Goal: Task Accomplishment & Management: Manage account settings

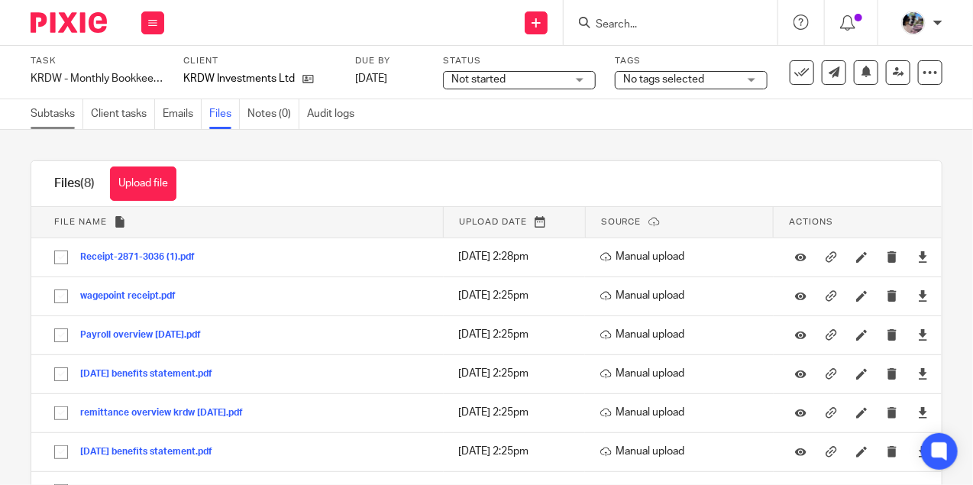
click at [53, 117] on link "Subtasks" at bounding box center [57, 114] width 53 height 30
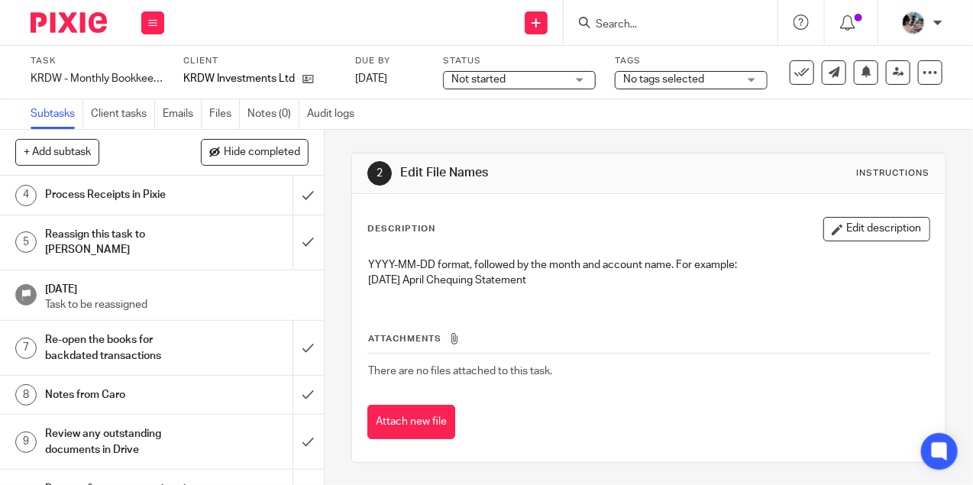
scroll to position [168, 0]
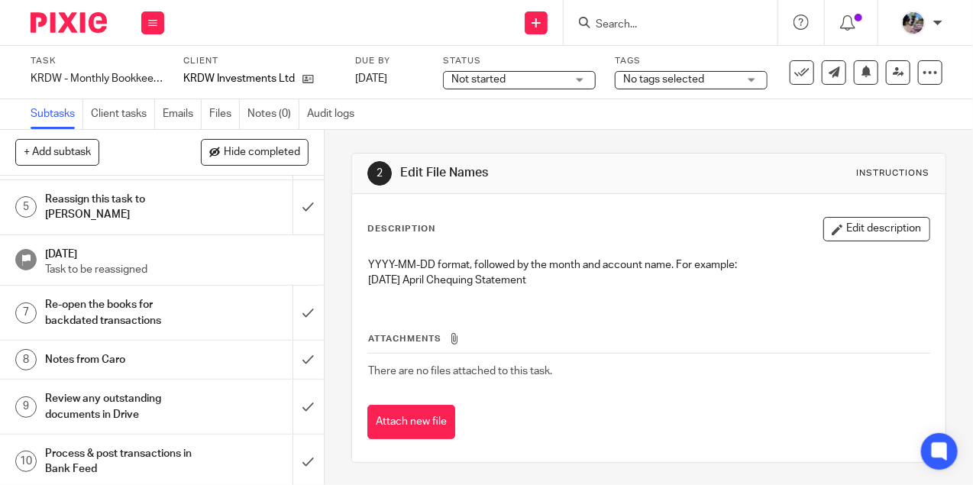
click at [141, 348] on h1 "Notes from Caro" at bounding box center [122, 359] width 155 height 23
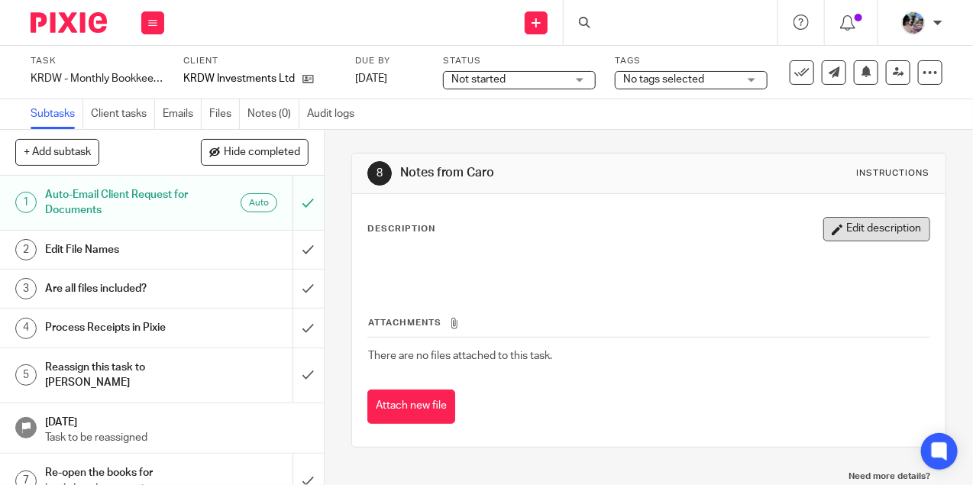
click at [856, 236] on button "Edit description" at bounding box center [876, 229] width 107 height 24
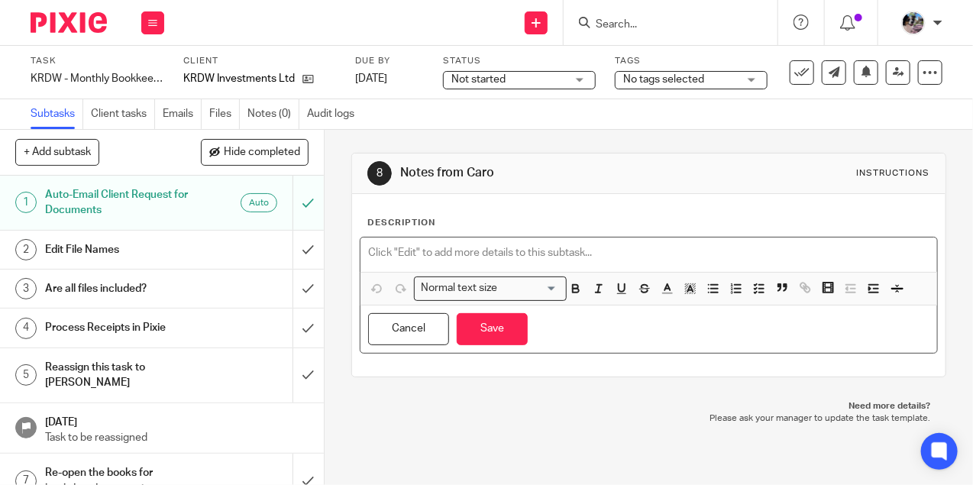
click at [567, 250] on p at bounding box center [648, 252] width 561 height 15
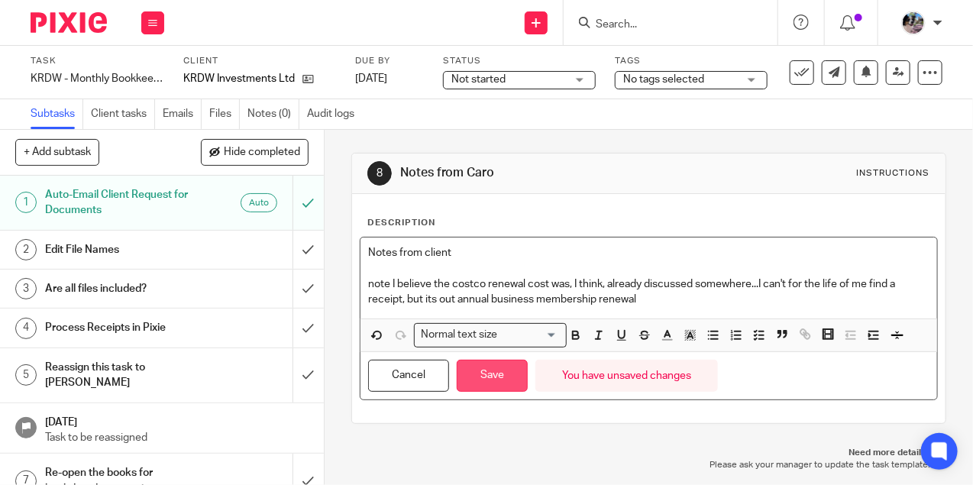
click at [490, 379] on button "Save" at bounding box center [492, 376] width 71 height 33
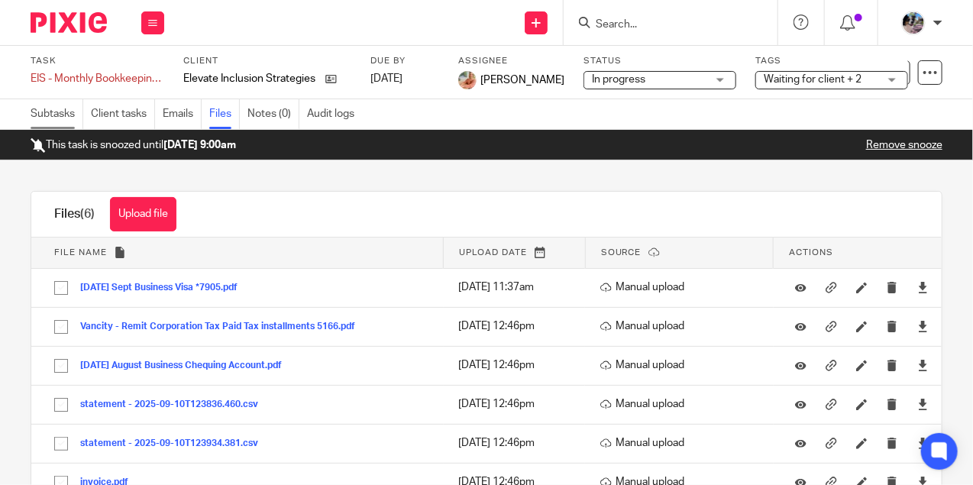
click at [45, 112] on link "Subtasks" at bounding box center [57, 114] width 53 height 30
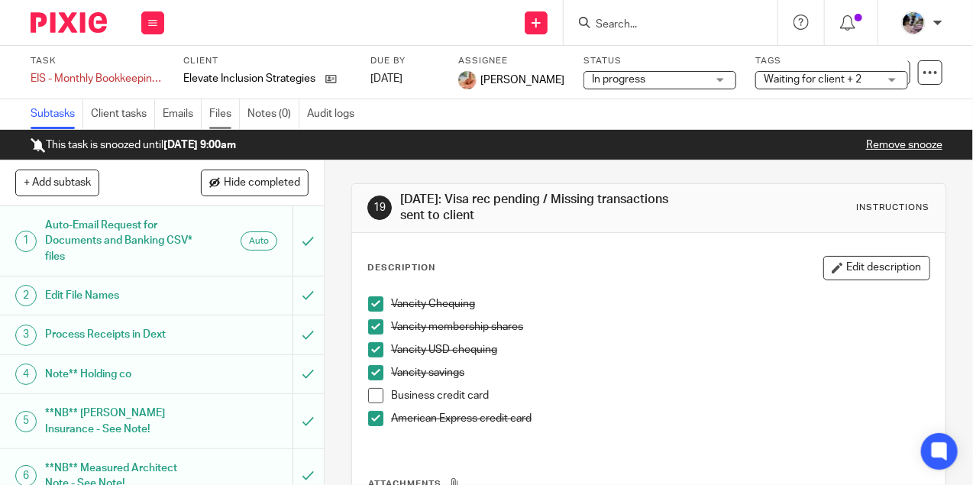
click at [225, 111] on link "Files" at bounding box center [224, 114] width 31 height 30
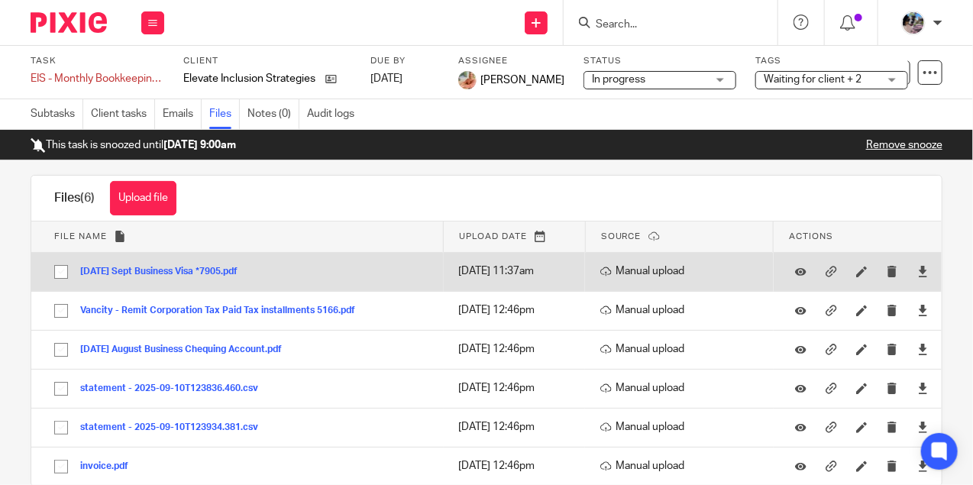
scroll to position [2, 0]
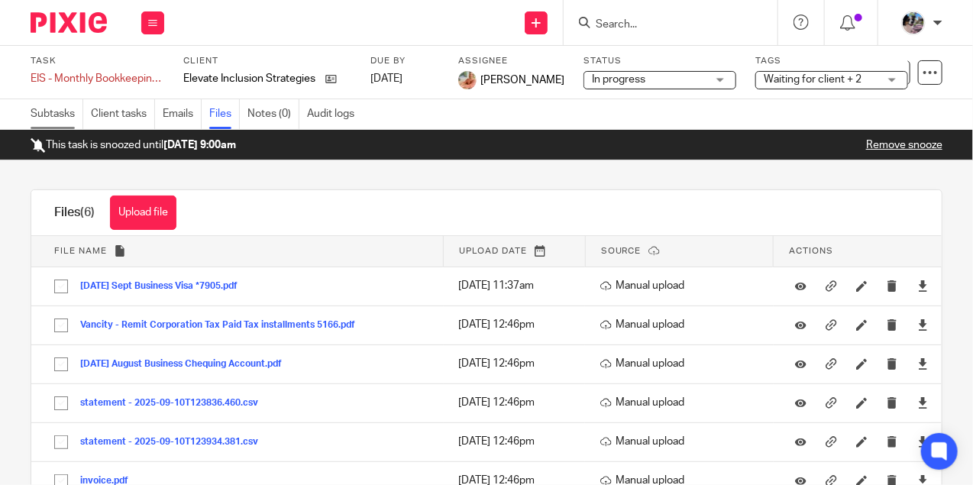
click at [41, 118] on link "Subtasks" at bounding box center [57, 114] width 53 height 30
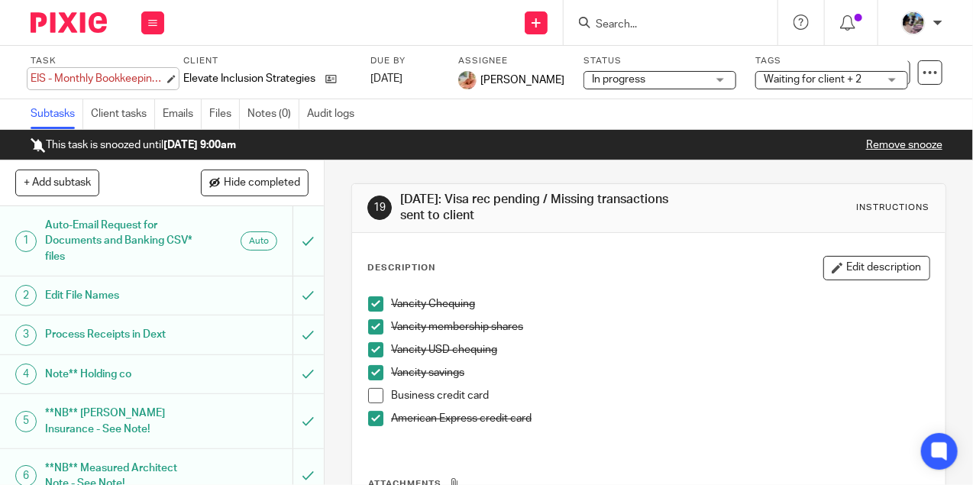
click at [137, 79] on body "Work Email Clients Team Reports Settings Work Email Clients Team Reports Settin…" at bounding box center [486, 242] width 973 height 485
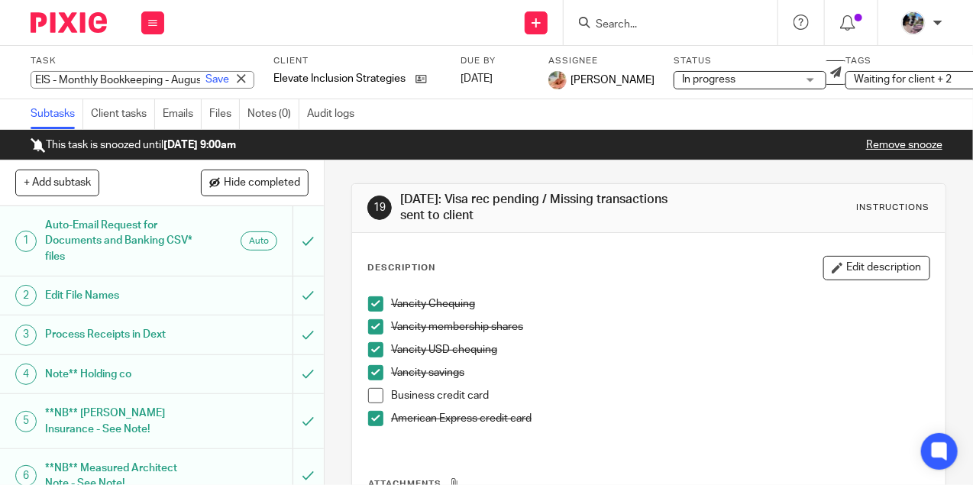
click at [115, 82] on input "EIS - Monthly Bookkeeping - August" at bounding box center [143, 80] width 224 height 18
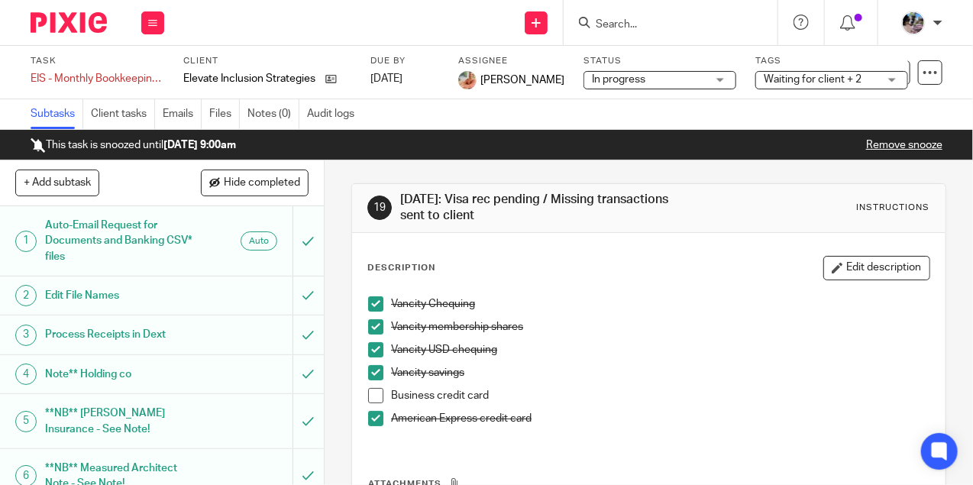
click at [596, 325] on p "Vancity membership shares" at bounding box center [660, 326] width 538 height 15
click at [221, 112] on link "Files" at bounding box center [224, 114] width 31 height 30
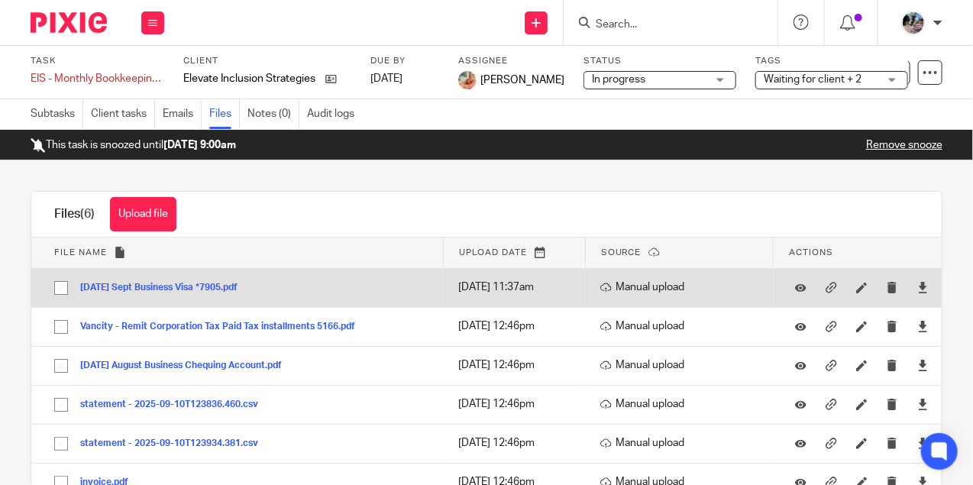
click at [188, 288] on button "[DATE] Sept Business Visa *7905.pdf" at bounding box center [164, 288] width 169 height 11
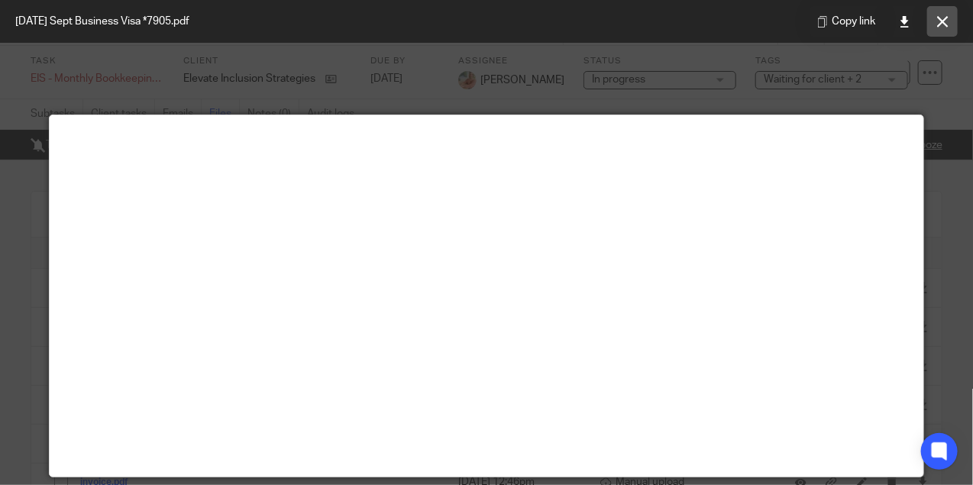
click at [941, 23] on icon at bounding box center [942, 21] width 11 height 11
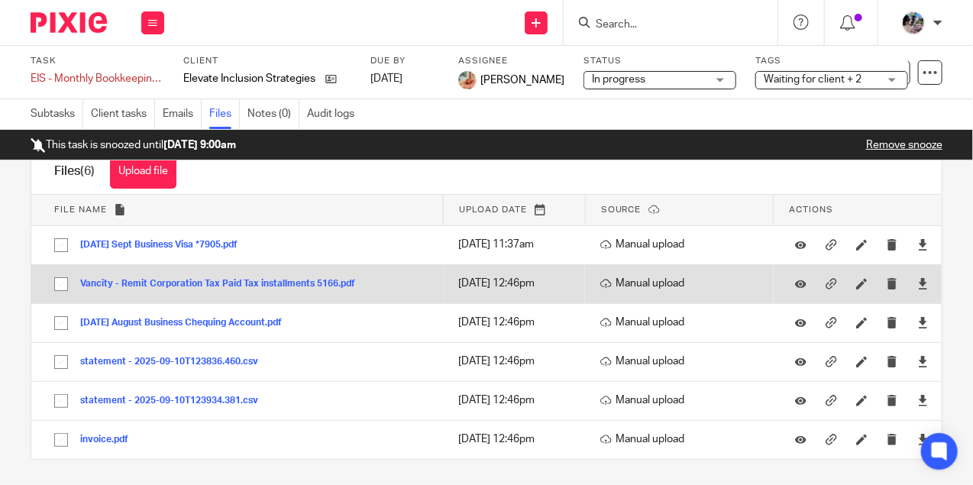
scroll to position [44, 0]
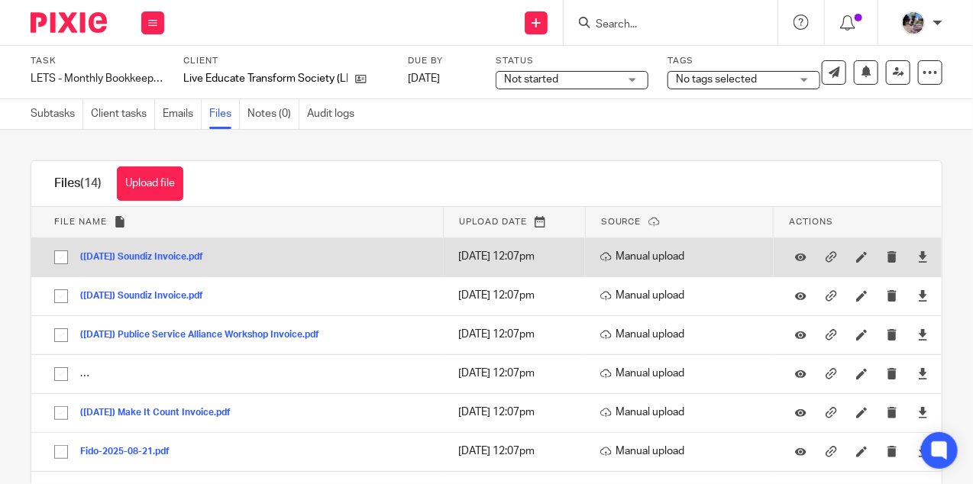
click at [62, 253] on input "checkbox" at bounding box center [61, 257] width 29 height 29
checkbox input "true"
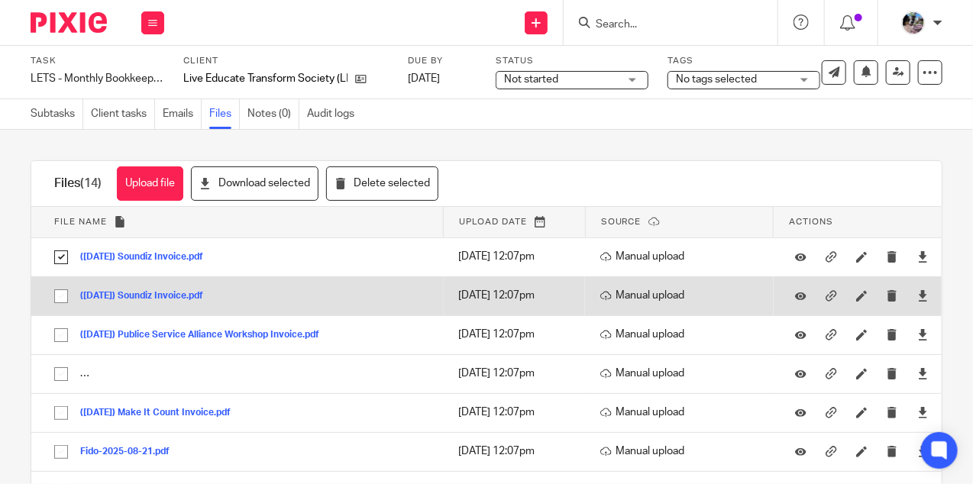
click at [59, 292] on input "checkbox" at bounding box center [61, 296] width 29 height 29
checkbox input "true"
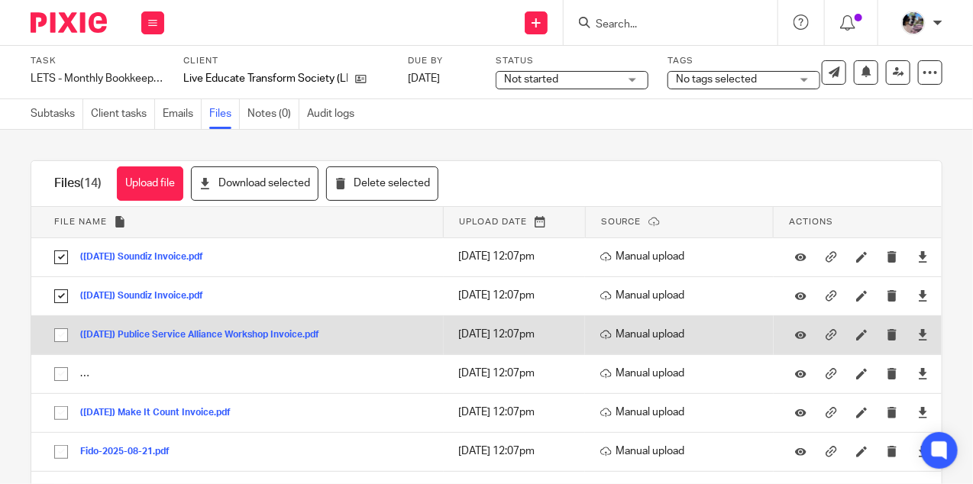
click at [60, 326] on input "checkbox" at bounding box center [61, 335] width 29 height 29
checkbox input "true"
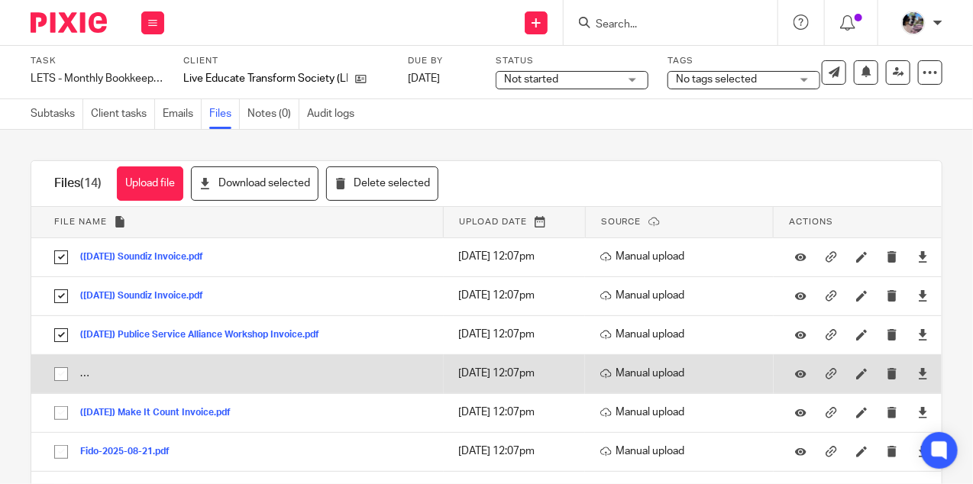
click at [60, 379] on input "checkbox" at bounding box center [61, 374] width 29 height 29
checkbox input "true"
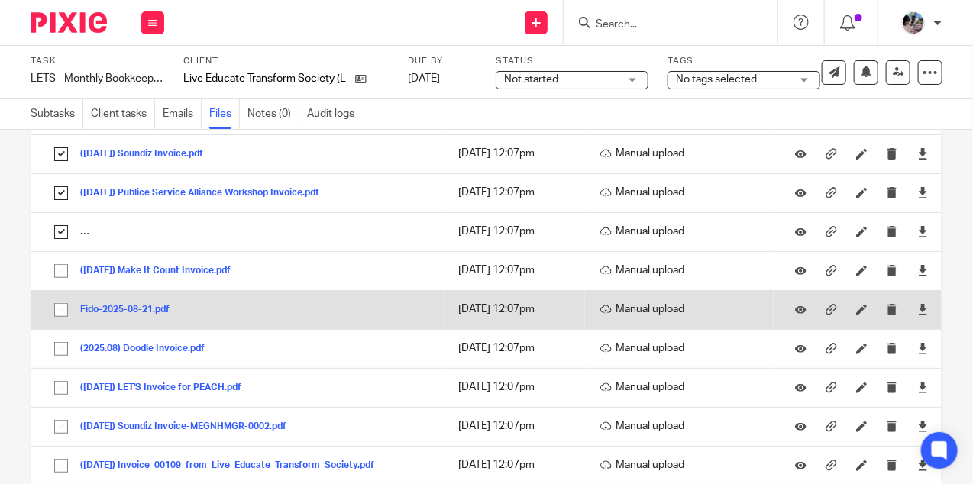
scroll to position [147, 0]
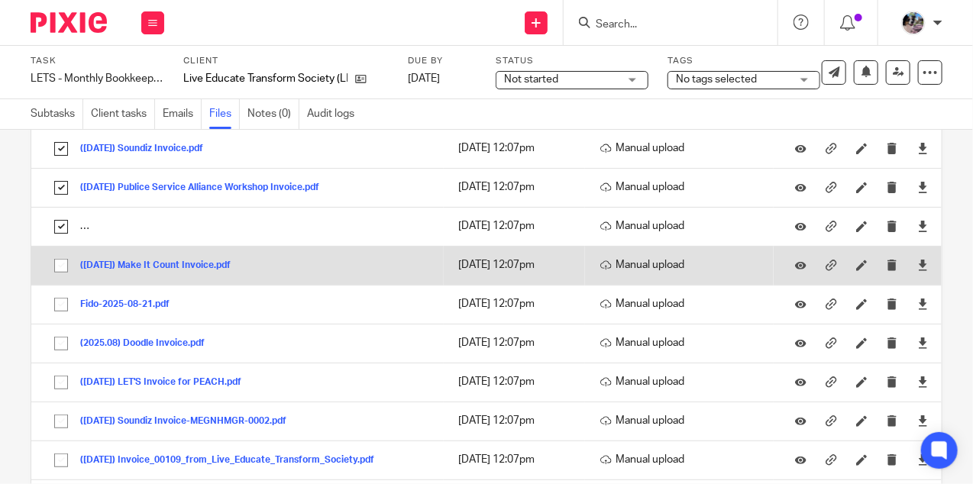
click at [62, 263] on input "checkbox" at bounding box center [61, 265] width 29 height 29
checkbox input "true"
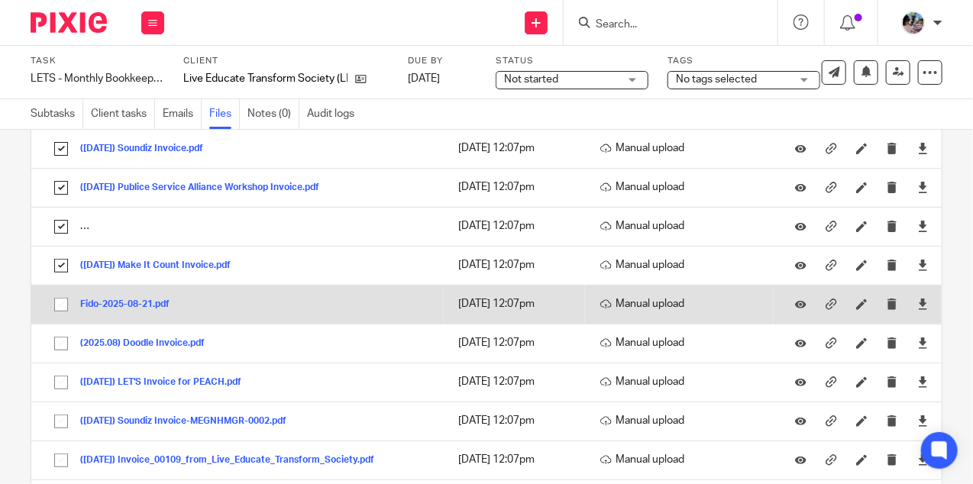
click at [61, 302] on input "checkbox" at bounding box center [61, 304] width 29 height 29
checkbox input "true"
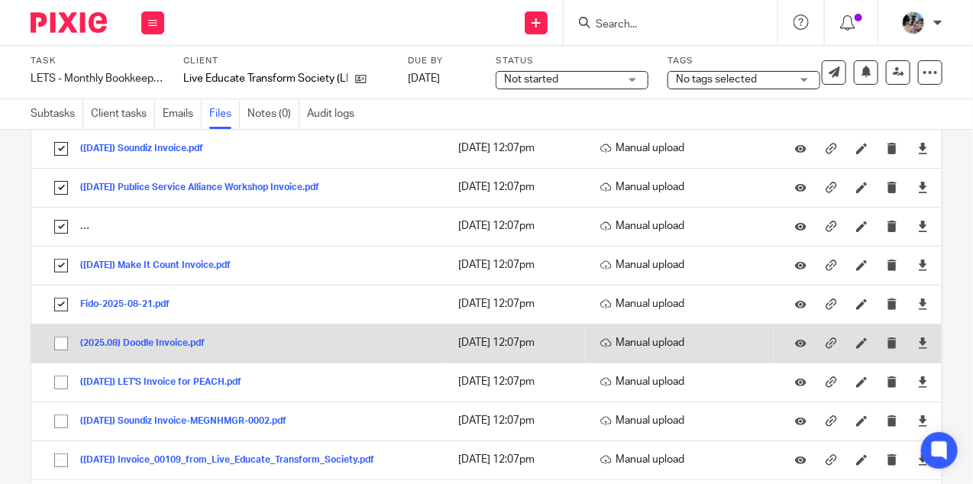
click at [60, 339] on input "checkbox" at bounding box center [61, 343] width 29 height 29
checkbox input "true"
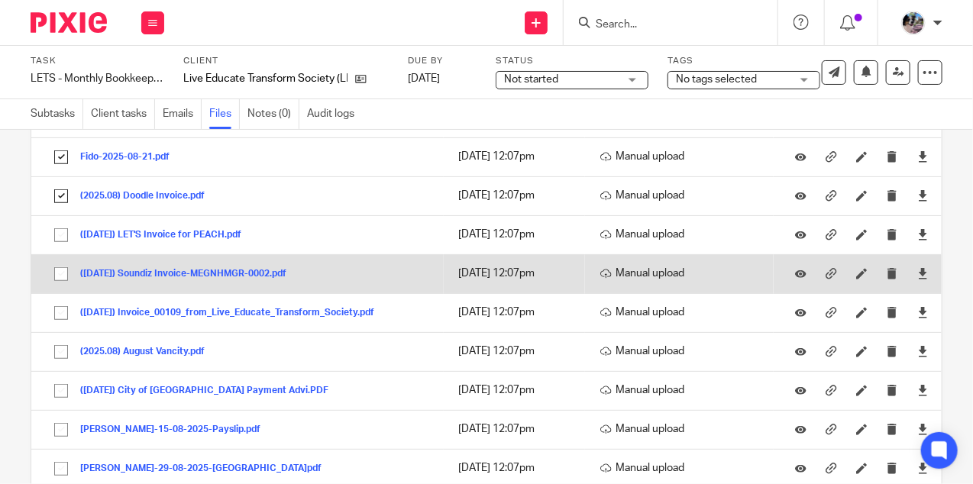
scroll to position [300, 0]
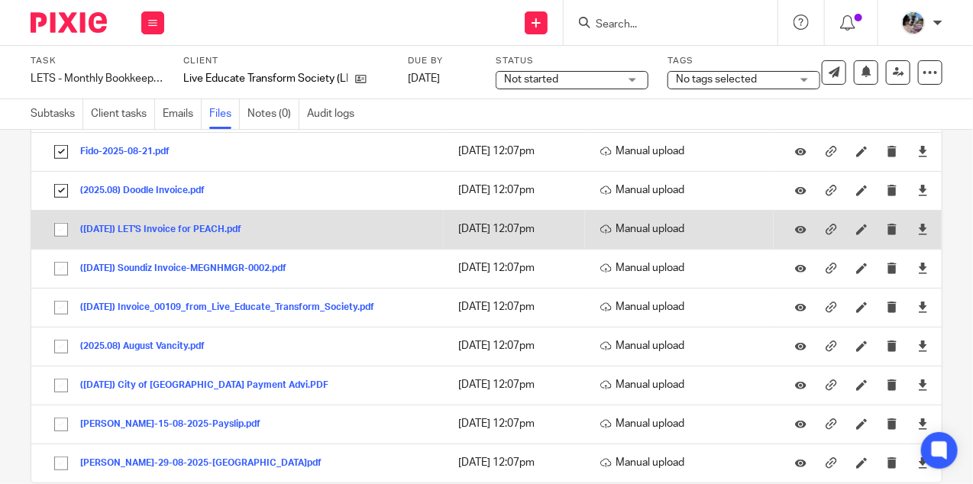
click at [59, 227] on input "checkbox" at bounding box center [61, 229] width 29 height 29
checkbox input "true"
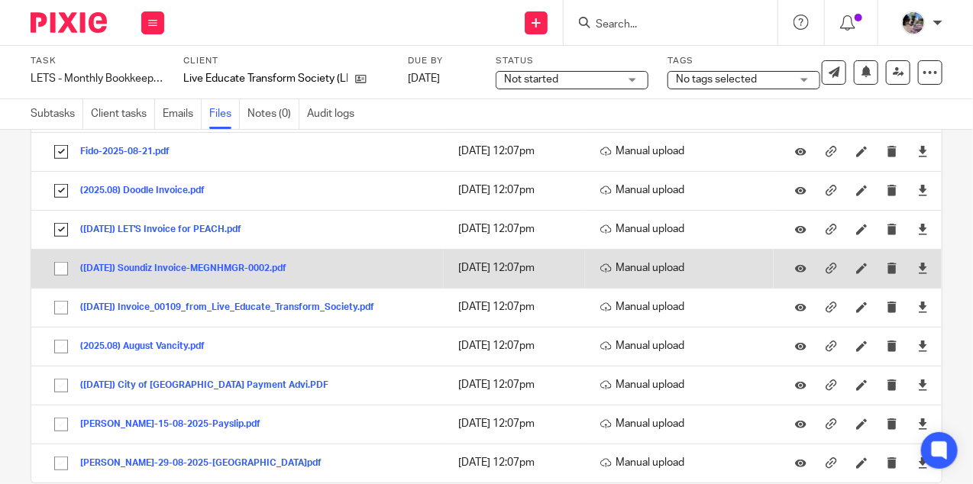
click at [59, 270] on input "checkbox" at bounding box center [61, 268] width 29 height 29
checkbox input "true"
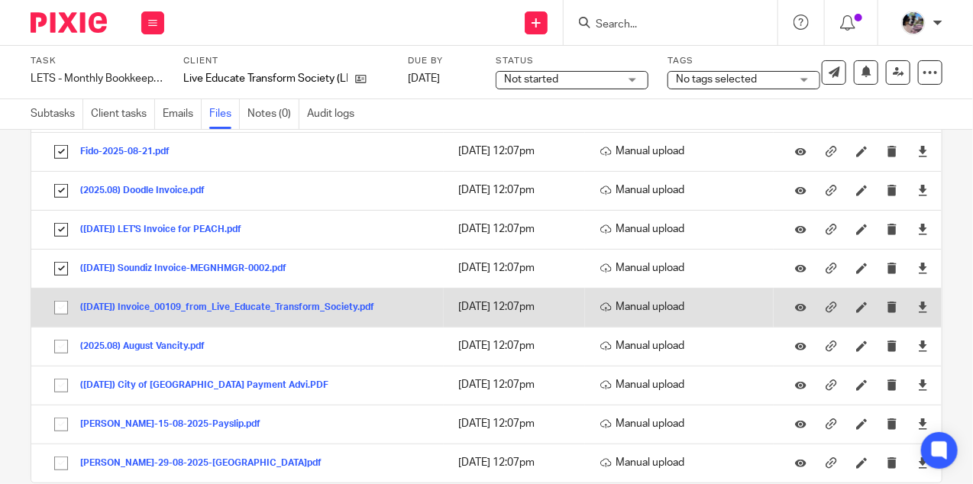
click at [59, 315] on input "checkbox" at bounding box center [61, 307] width 29 height 29
checkbox input "true"
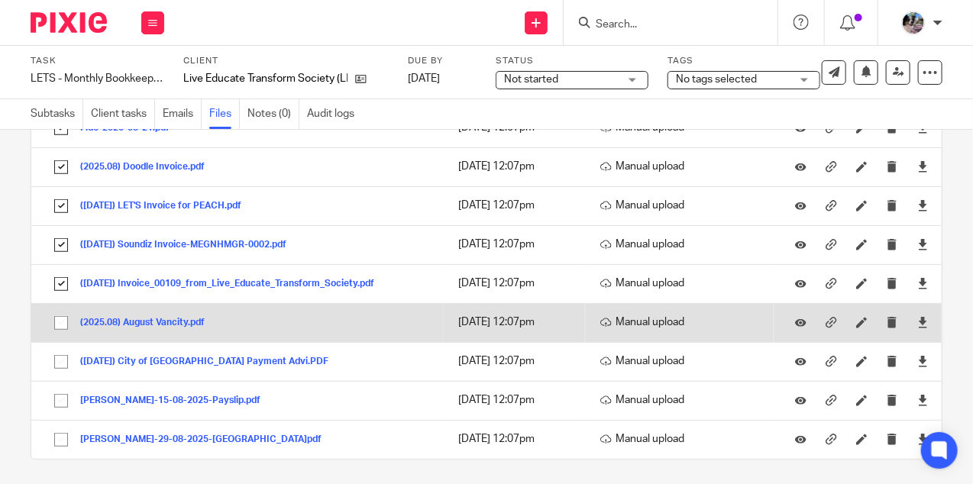
click at [60, 319] on input "checkbox" at bounding box center [61, 323] width 29 height 29
checkbox input "true"
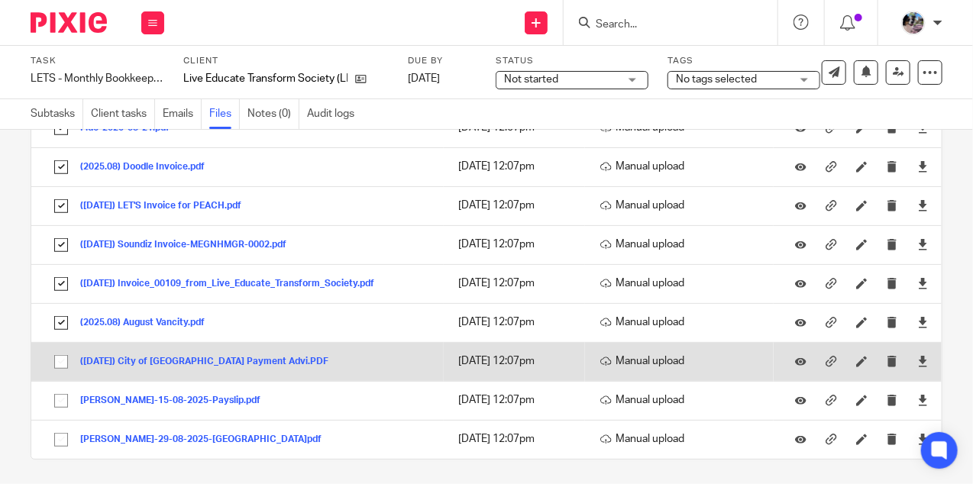
click at [60, 363] on input "checkbox" at bounding box center [61, 361] width 29 height 29
checkbox input "true"
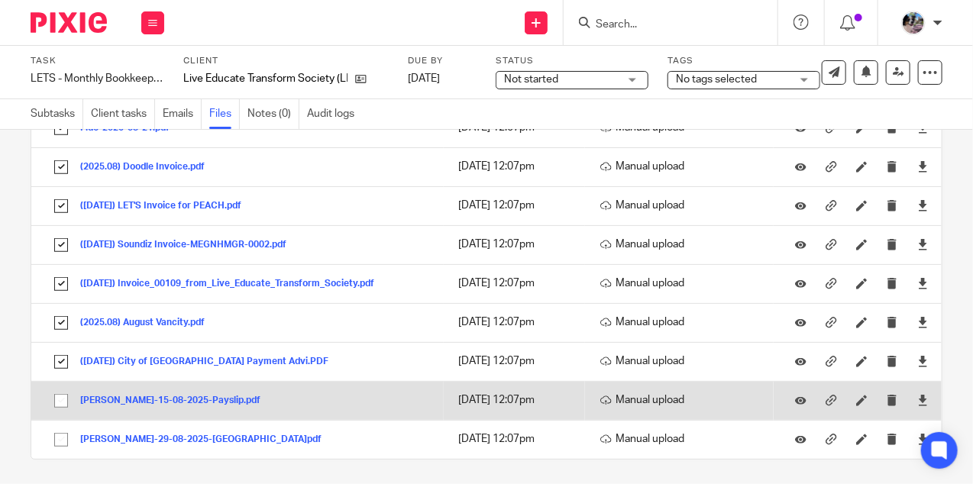
click at [60, 408] on input "checkbox" at bounding box center [61, 400] width 29 height 29
checkbox input "true"
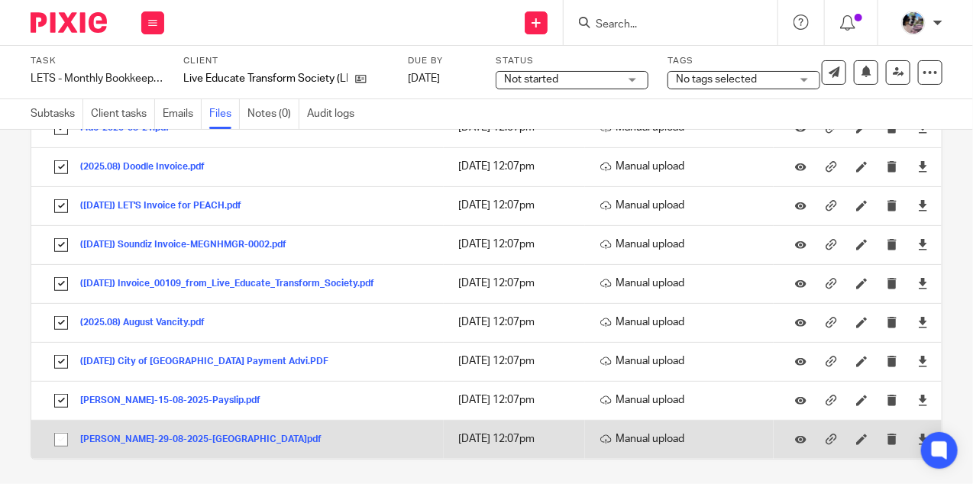
click at [63, 434] on input "checkbox" at bounding box center [61, 439] width 29 height 29
checkbox input "true"
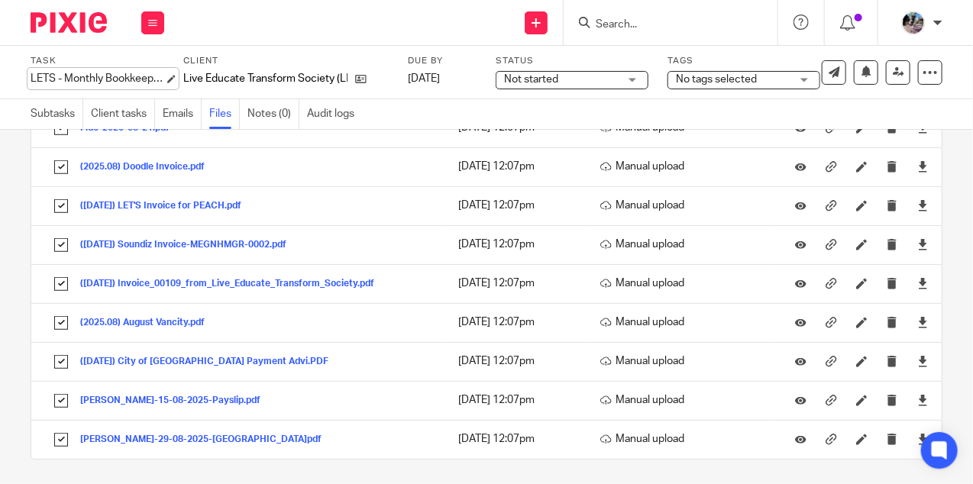
click at [133, 79] on body "Work Email Clients Team Reports Settings Work Email Clients Team Reports Settin…" at bounding box center [486, 242] width 973 height 484
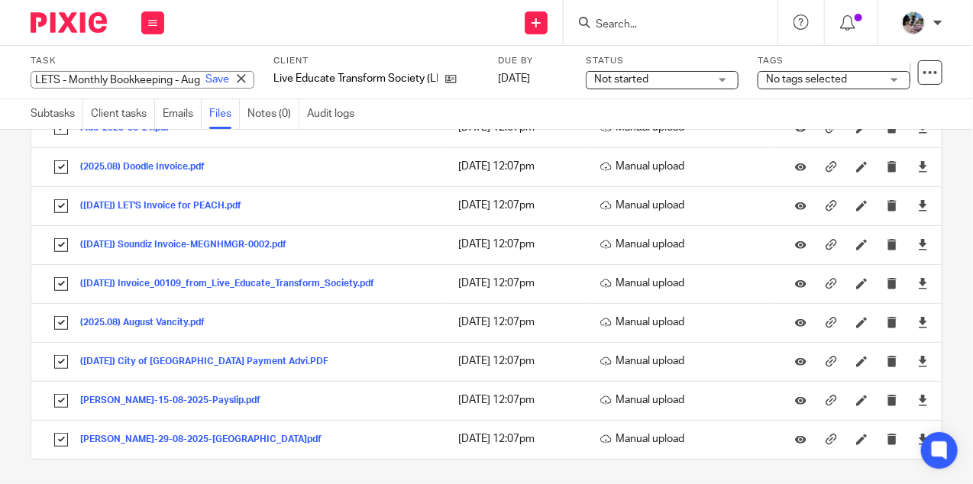
scroll to position [0, 66]
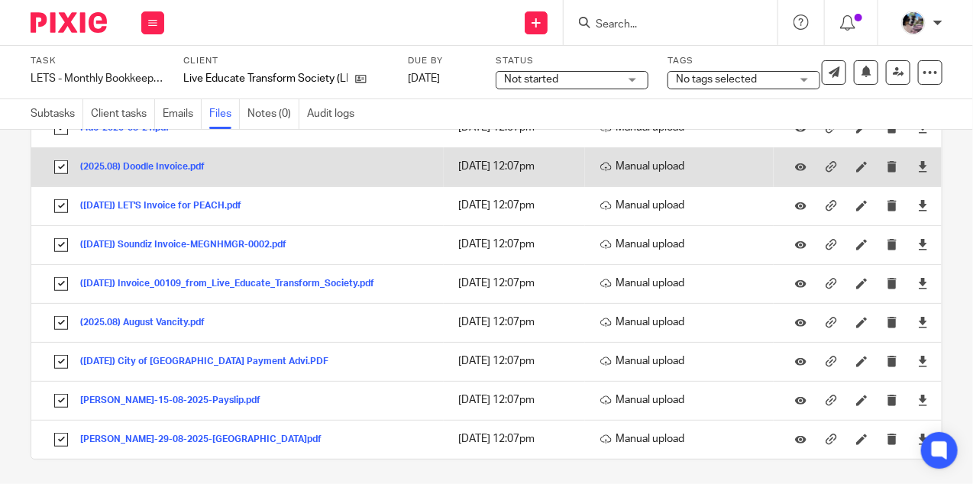
click at [263, 156] on td "(2025.08) Doodle Invoice.pdf (2025.08) Doodle Invoice Save" at bounding box center [237, 166] width 412 height 39
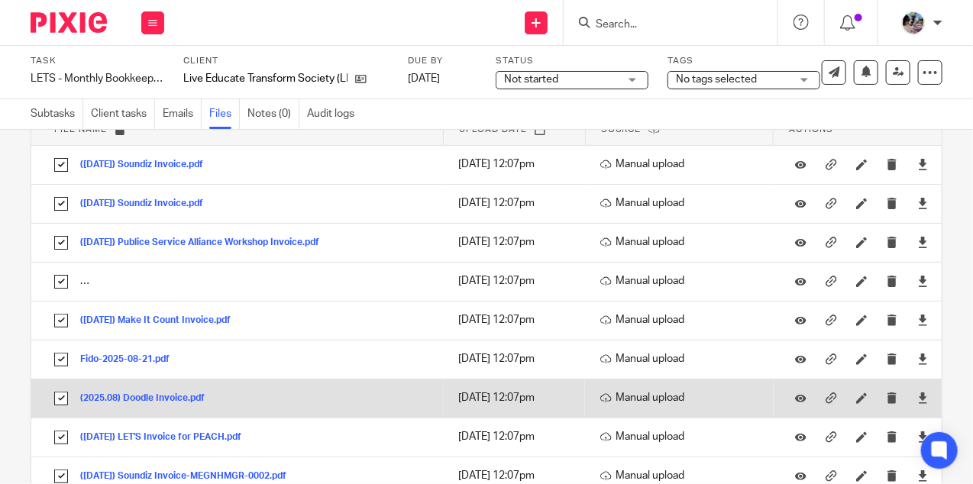
scroll to position [0, 0]
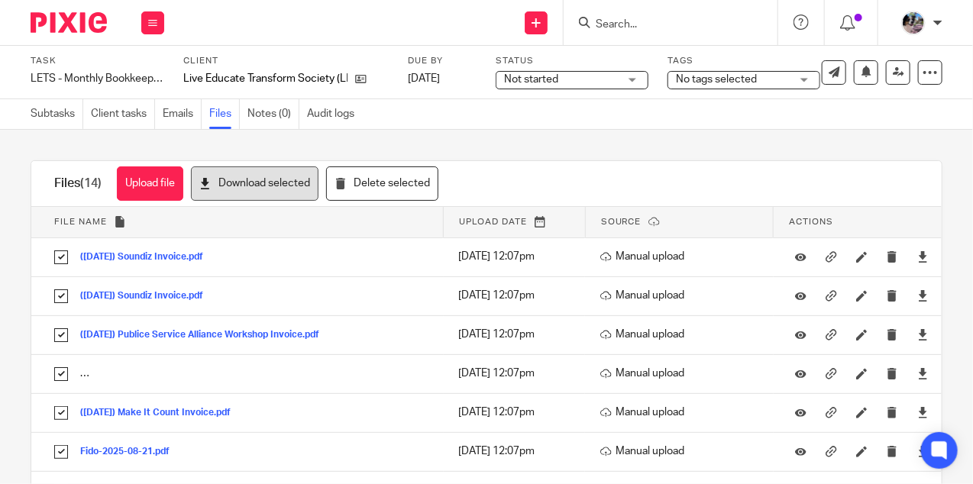
click at [242, 183] on button "Download selected" at bounding box center [255, 183] width 128 height 34
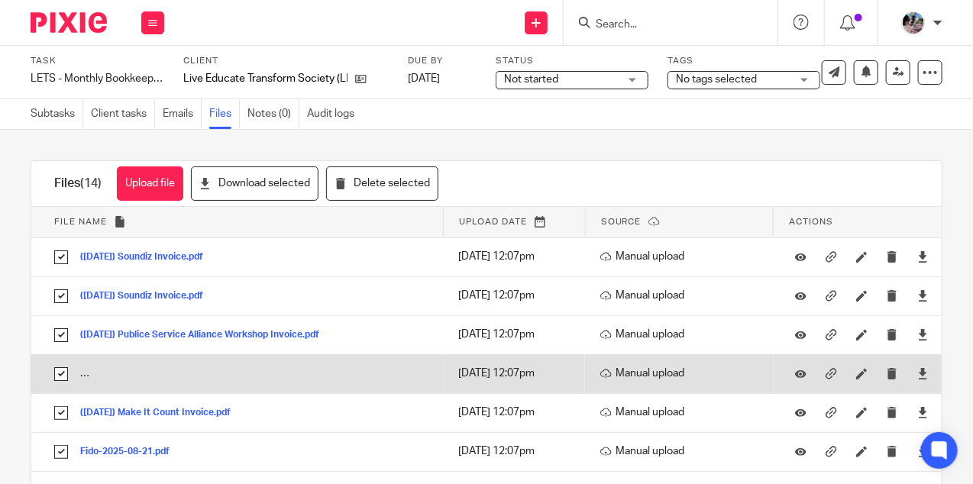
click at [88, 374] on td "(2025.08.15) PrimeStorage-Burnaby_Receipt_20250815_dbbf4298b7b04f4f947578f8a598…" at bounding box center [237, 373] width 412 height 39
click at [102, 371] on button "(2025.08.15) PrimeStorage-Burnaby_Receipt_20250815_dbbf4298b7b04f4f947578f8a598…" at bounding box center [291, 374] width 422 height 11
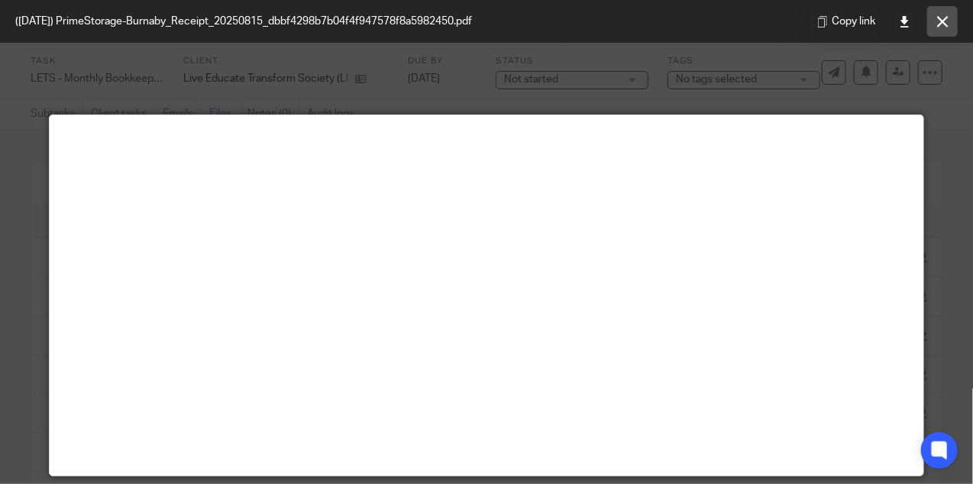
click at [929, 21] on button at bounding box center [942, 21] width 31 height 31
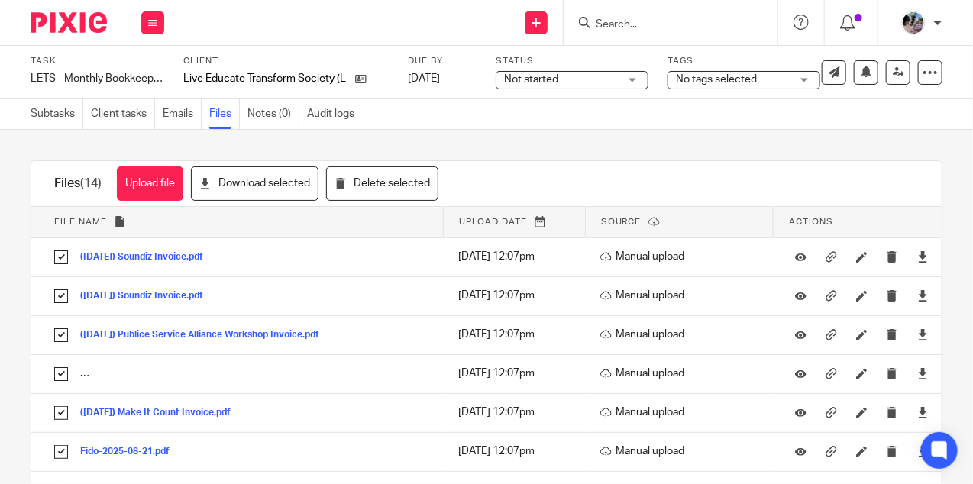
click at [124, 150] on div "Upload file Drag & Drop your files, or click here Files uploading... Files (14)…" at bounding box center [486, 307] width 973 height 354
click at [185, 152] on div "Upload file Drag & Drop your files, or click here Files uploading... Files (14)…" at bounding box center [486, 307] width 973 height 354
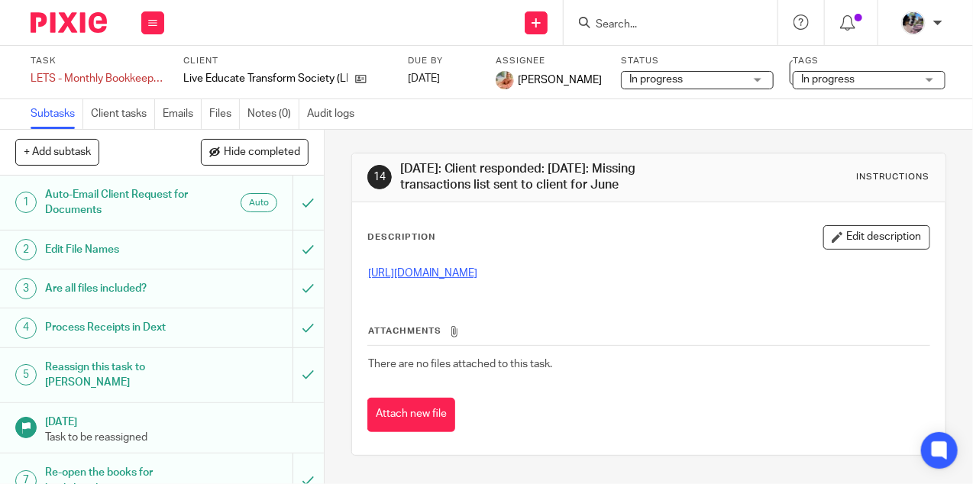
click at [456, 279] on link "[URL][DOMAIN_NAME]" at bounding box center [422, 273] width 109 height 11
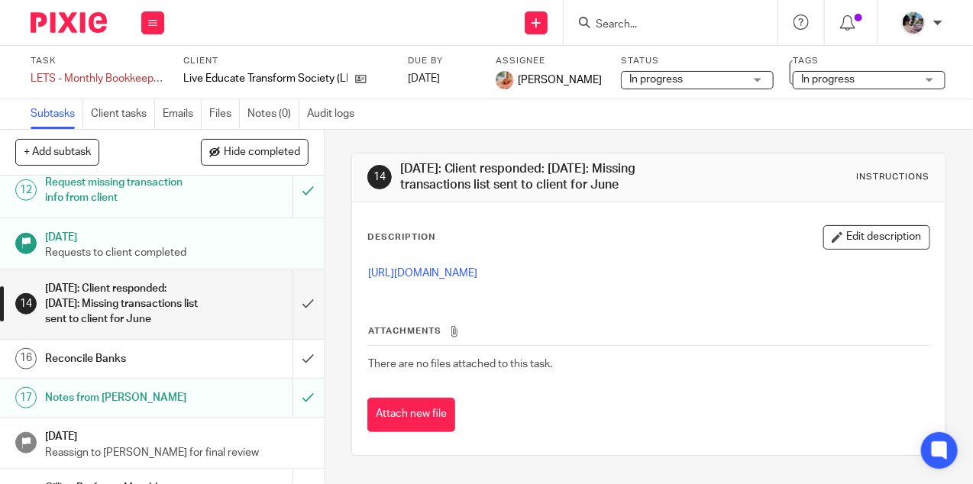
scroll to position [535, 0]
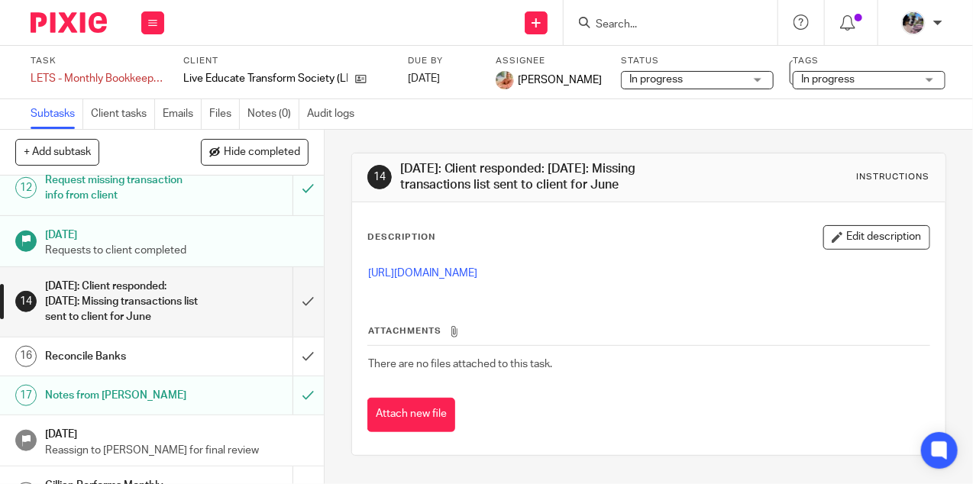
click at [639, 29] on input "Search" at bounding box center [662, 25] width 137 height 14
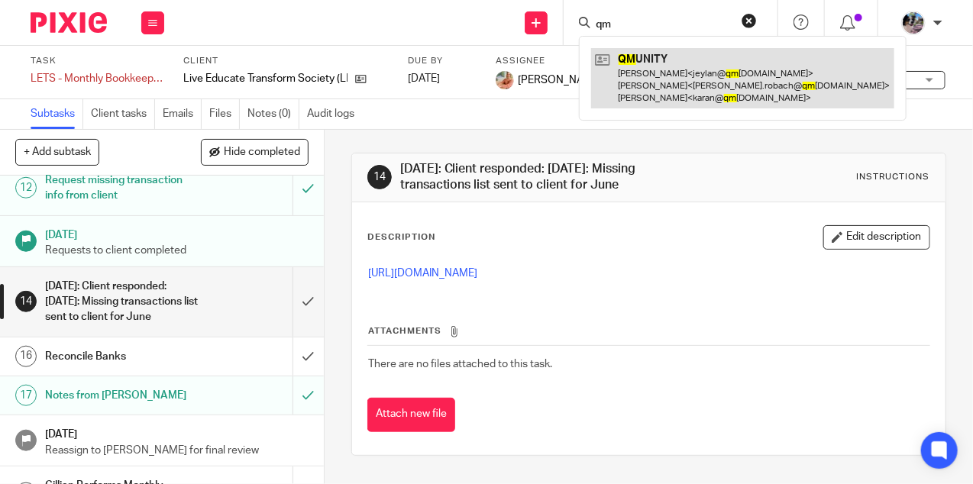
type input "qm"
click at [673, 94] on link at bounding box center [742, 78] width 303 height 60
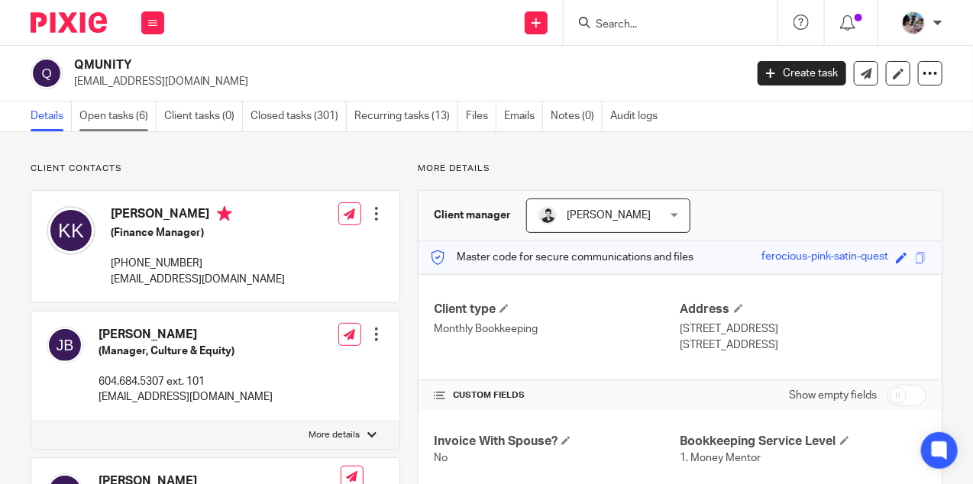
click at [107, 121] on link "Open tasks (6)" at bounding box center [117, 117] width 77 height 30
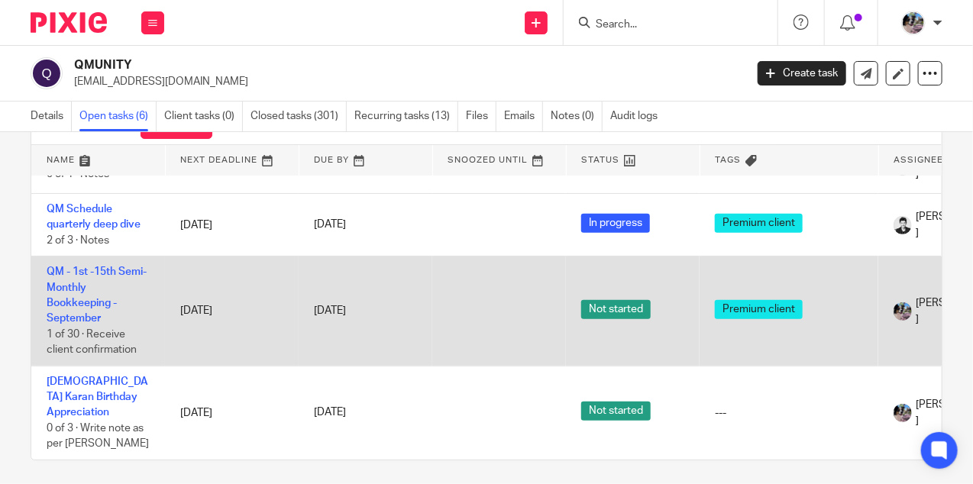
scroll to position [69, 0]
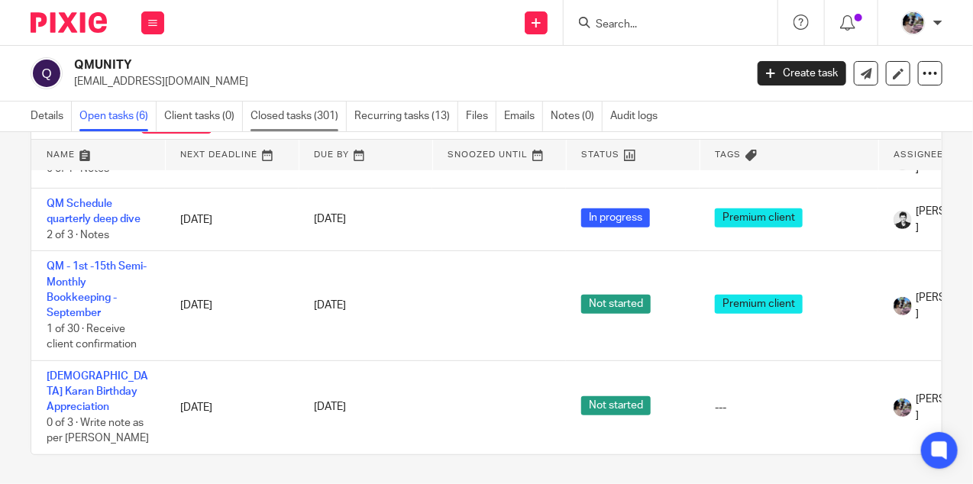
click at [291, 116] on link "Closed tasks (301)" at bounding box center [298, 117] width 96 height 30
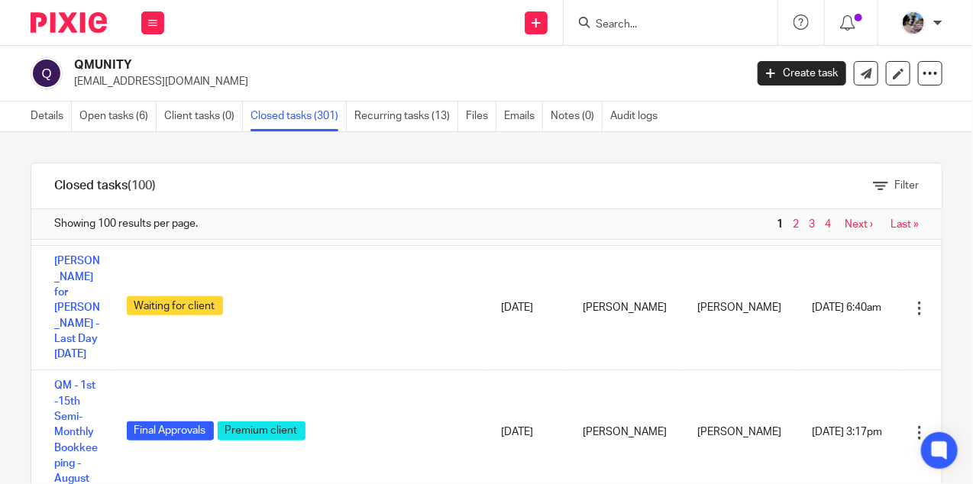
scroll to position [554, 0]
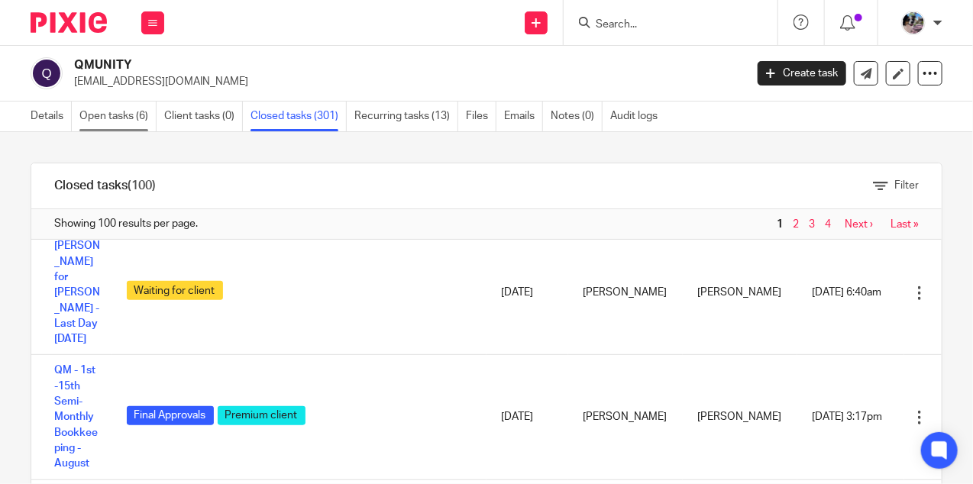
click at [112, 124] on link "Open tasks (6)" at bounding box center [117, 117] width 77 height 30
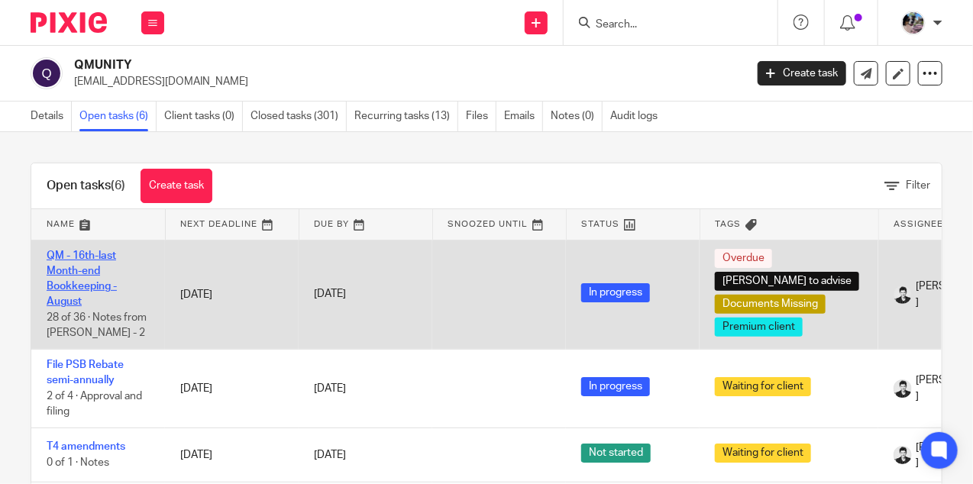
click at [89, 267] on link "QM - 16th-last Month-end Bookkeeping - August" at bounding box center [82, 278] width 70 height 57
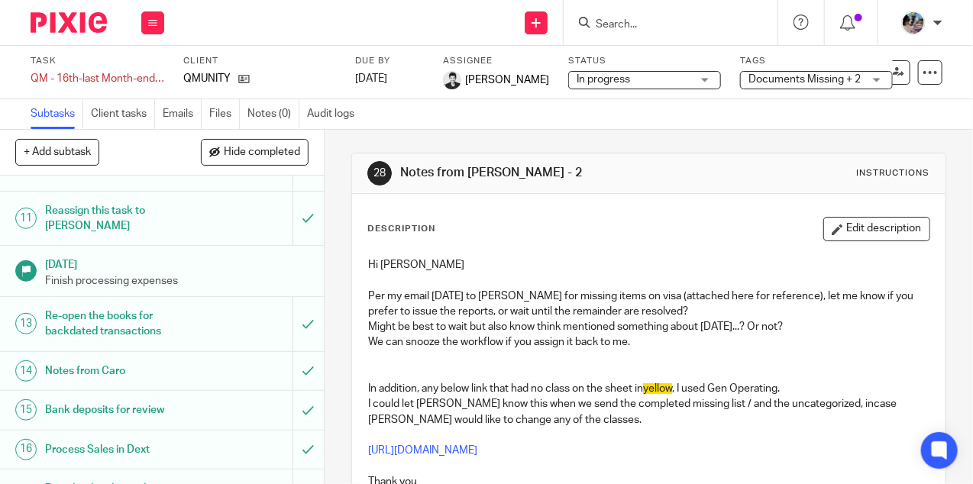
scroll to position [451, 0]
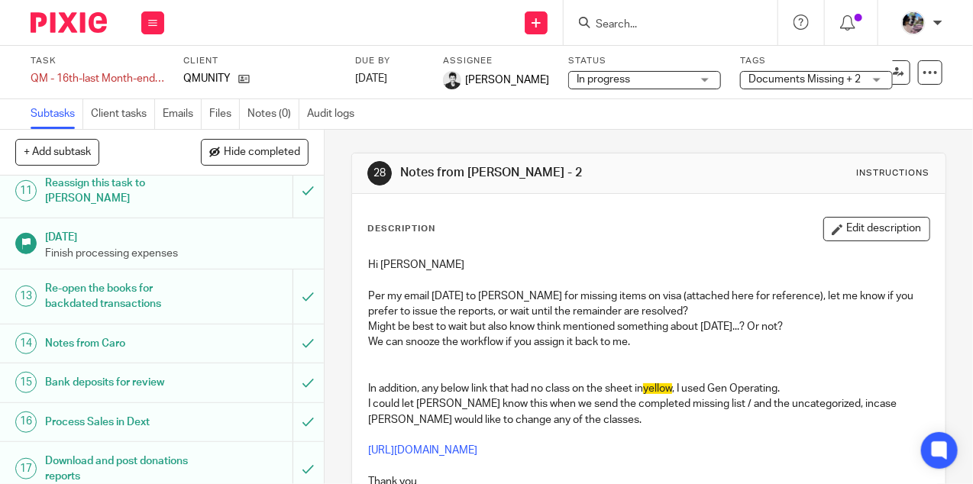
click at [163, 332] on h1 "Notes from Caro" at bounding box center [122, 343] width 155 height 23
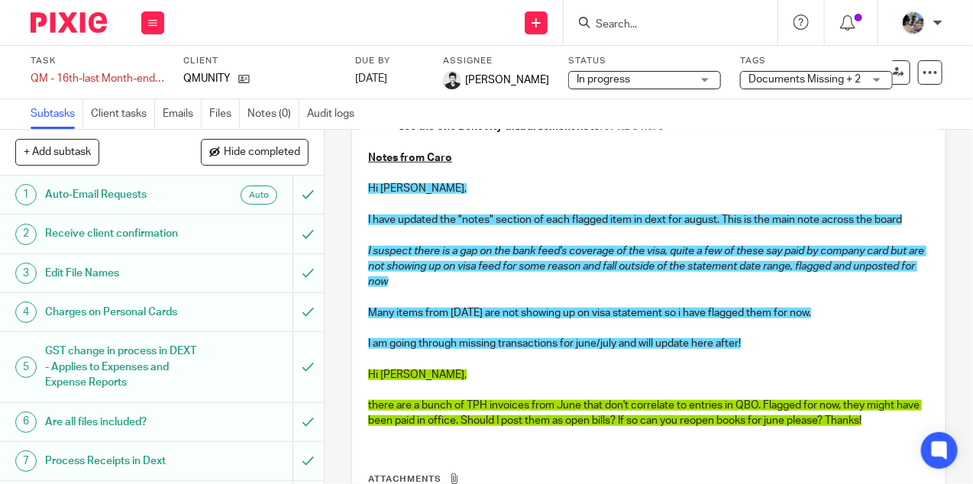
scroll to position [522, 0]
